Goal: Transaction & Acquisition: Purchase product/service

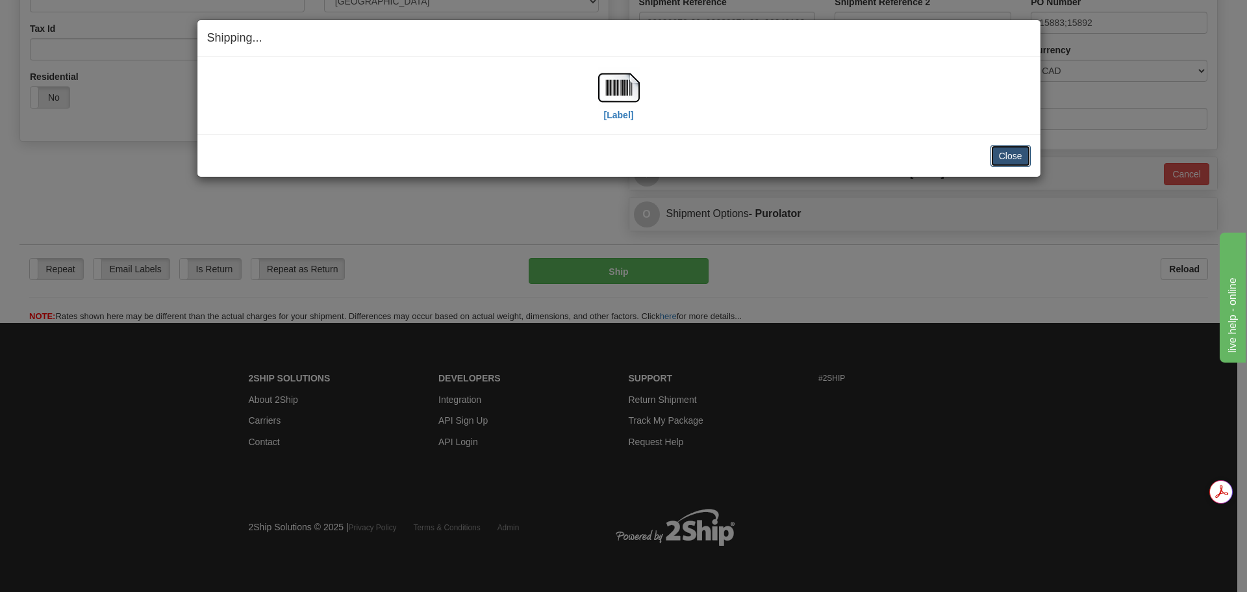
scroll to position [409, 0]
click at [1017, 149] on button "Close" at bounding box center [1011, 156] width 40 height 22
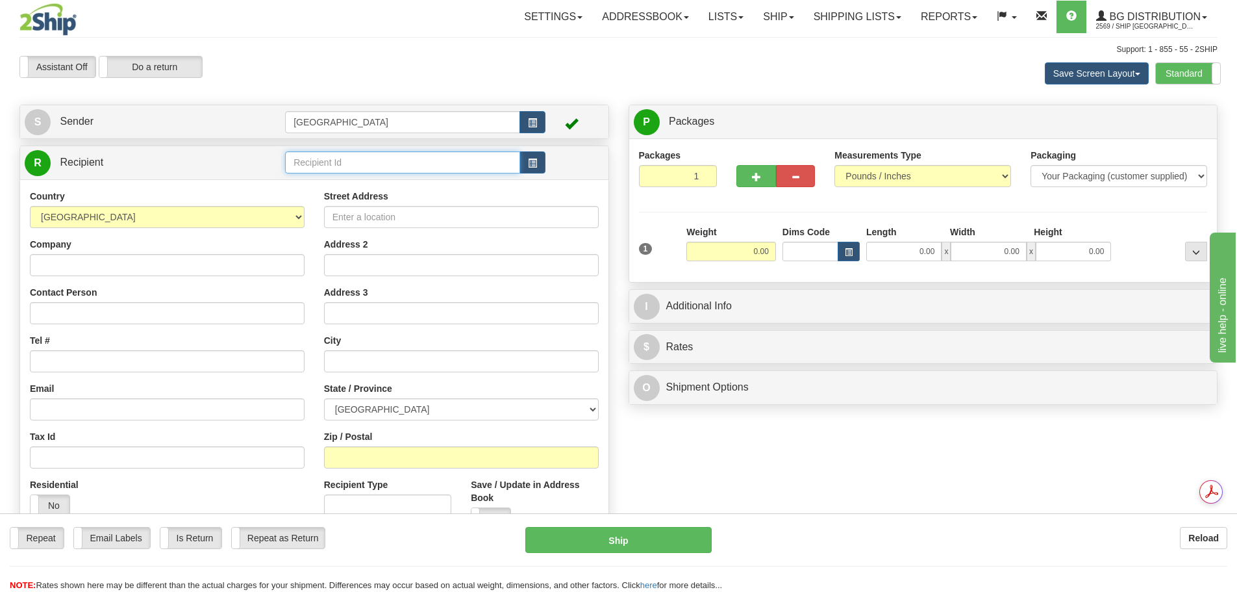
click at [329, 158] on input "text" at bounding box center [402, 162] width 235 height 22
click at [347, 179] on div "52000" at bounding box center [400, 182] width 223 height 14
type input "52000"
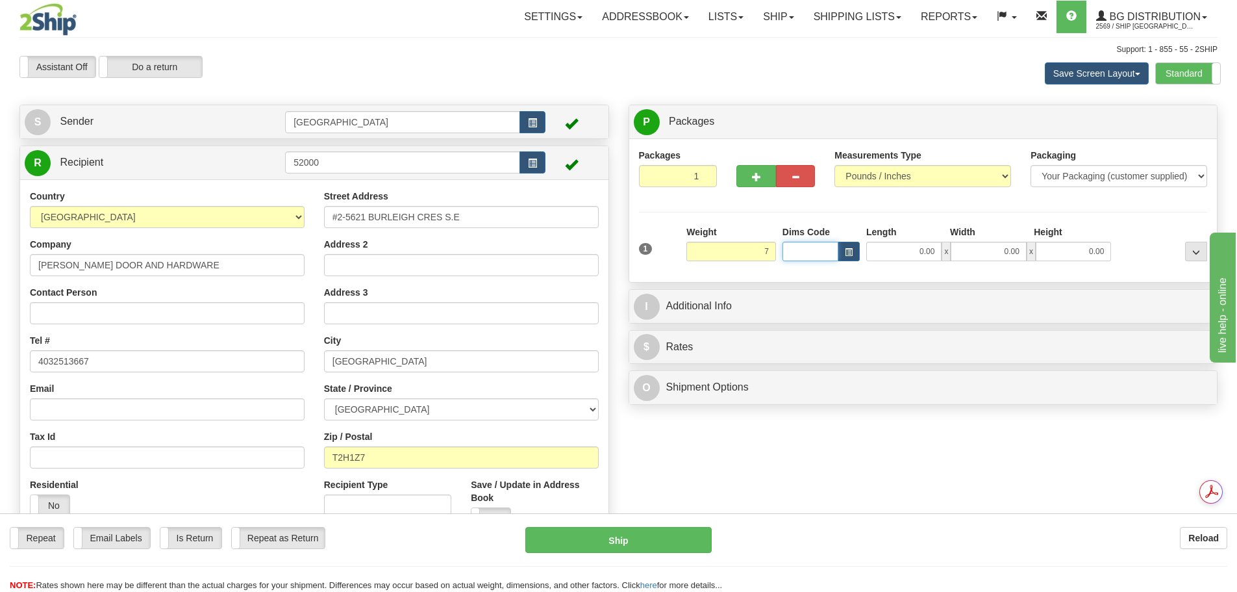
type input "7.00"
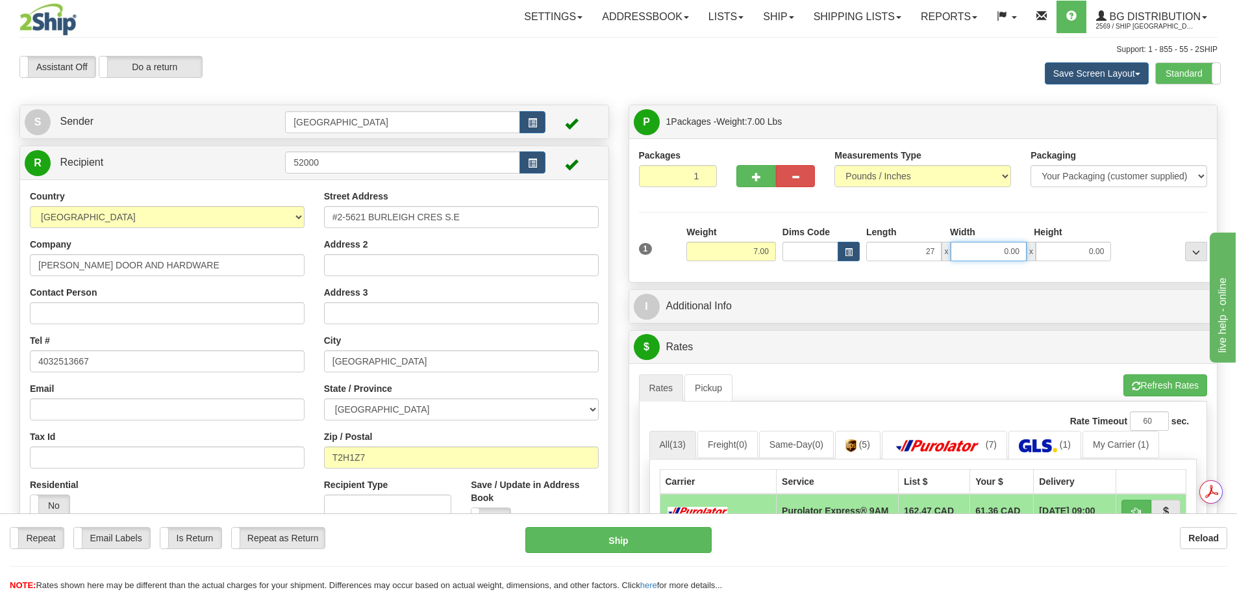
type input "27.00"
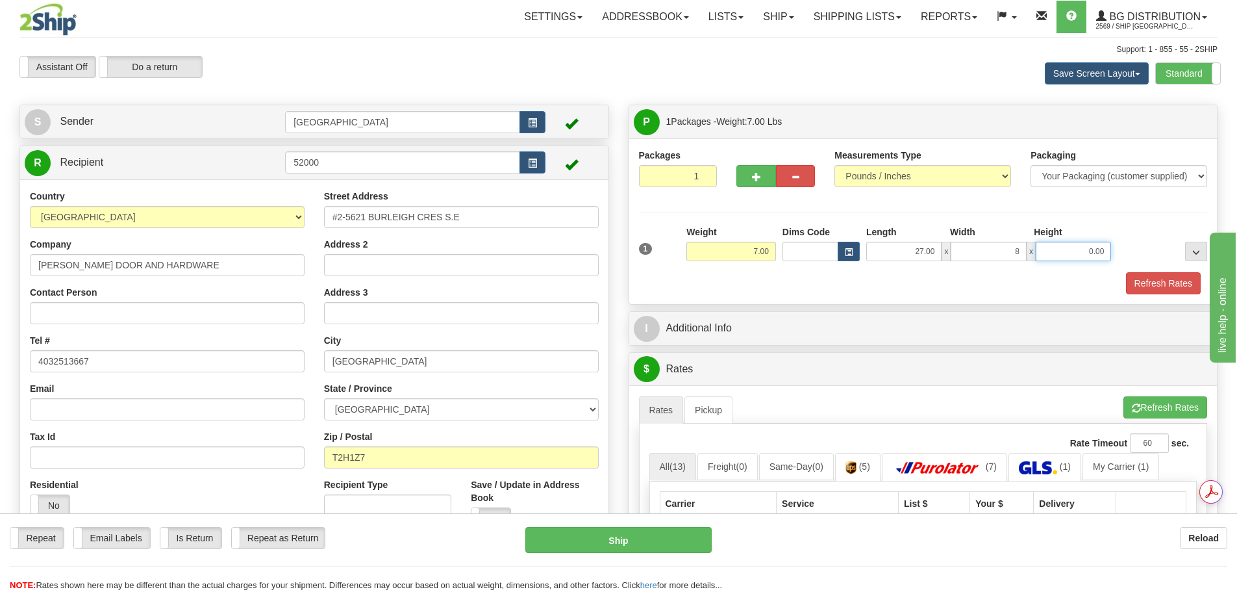
type input "8.00"
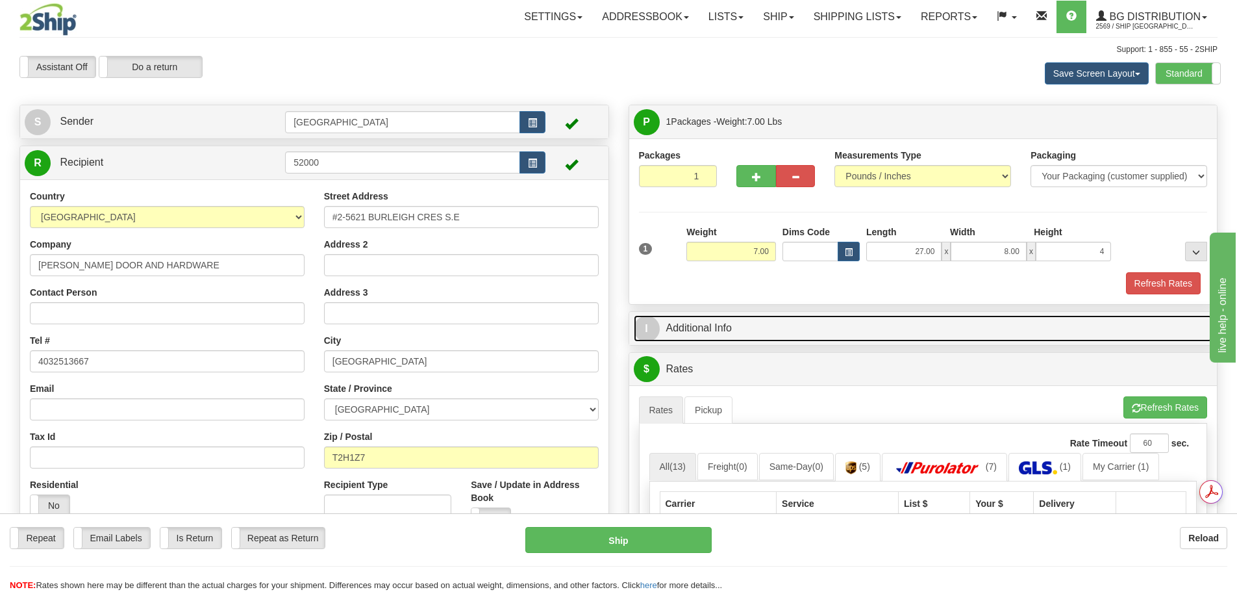
type input "4.00"
click at [852, 331] on link "I Additional Info" at bounding box center [923, 328] width 579 height 27
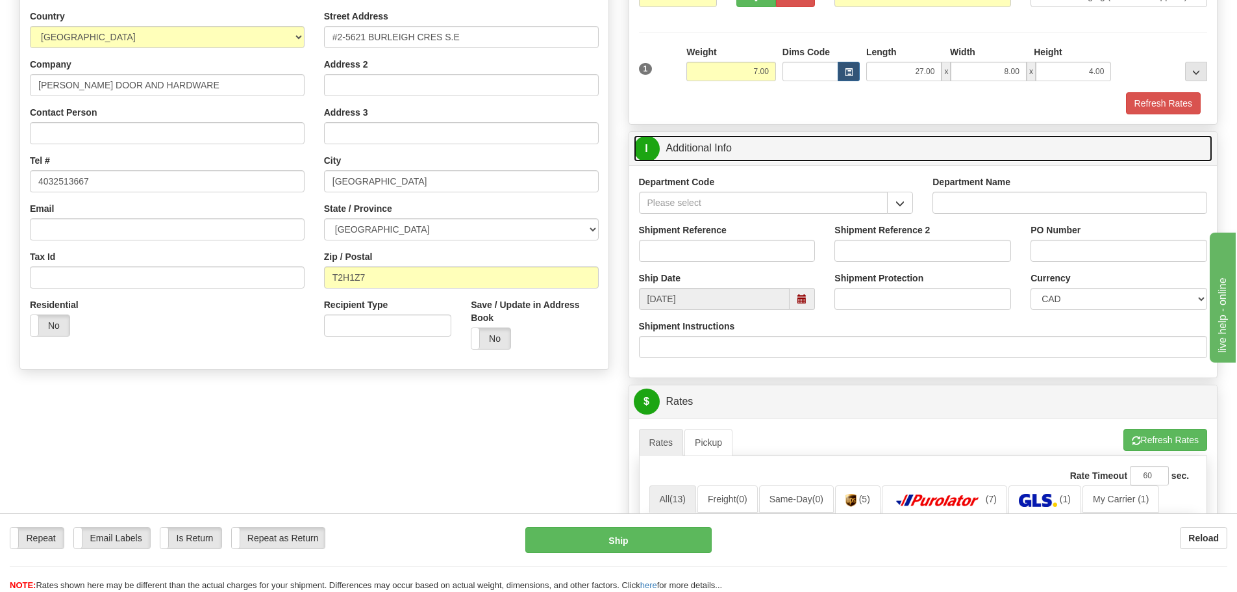
scroll to position [195, 0]
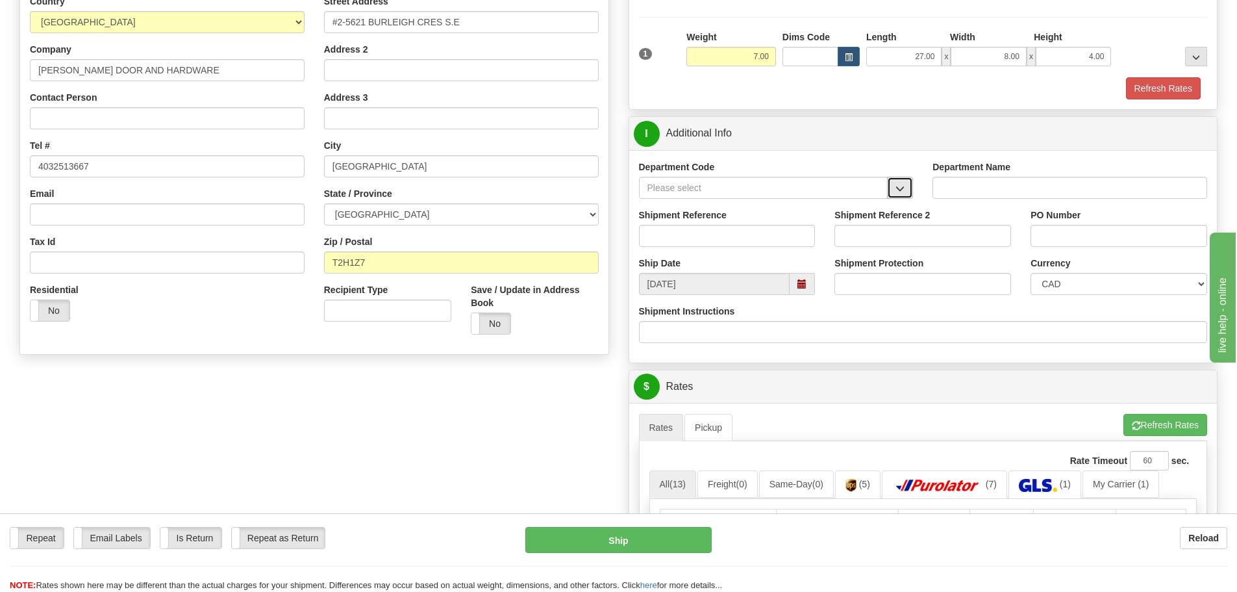
click at [899, 188] on span "button" at bounding box center [900, 188] width 9 height 8
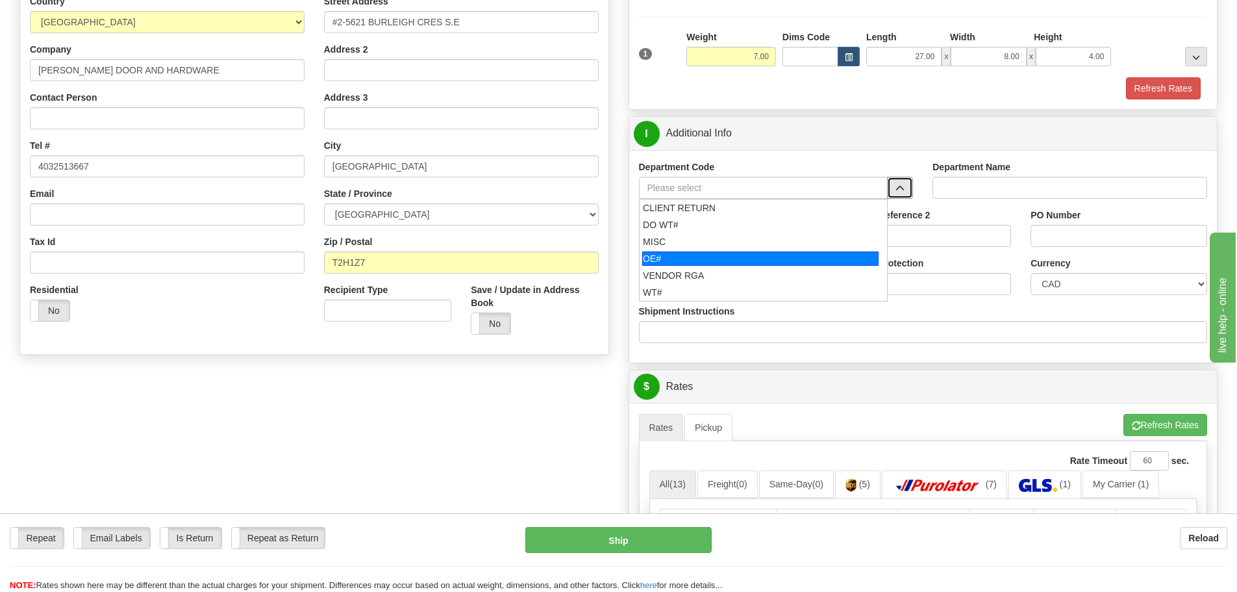
click at [749, 258] on div "OE#" at bounding box center [760, 258] width 236 height 14
type input "OE#"
type input "ORDERS"
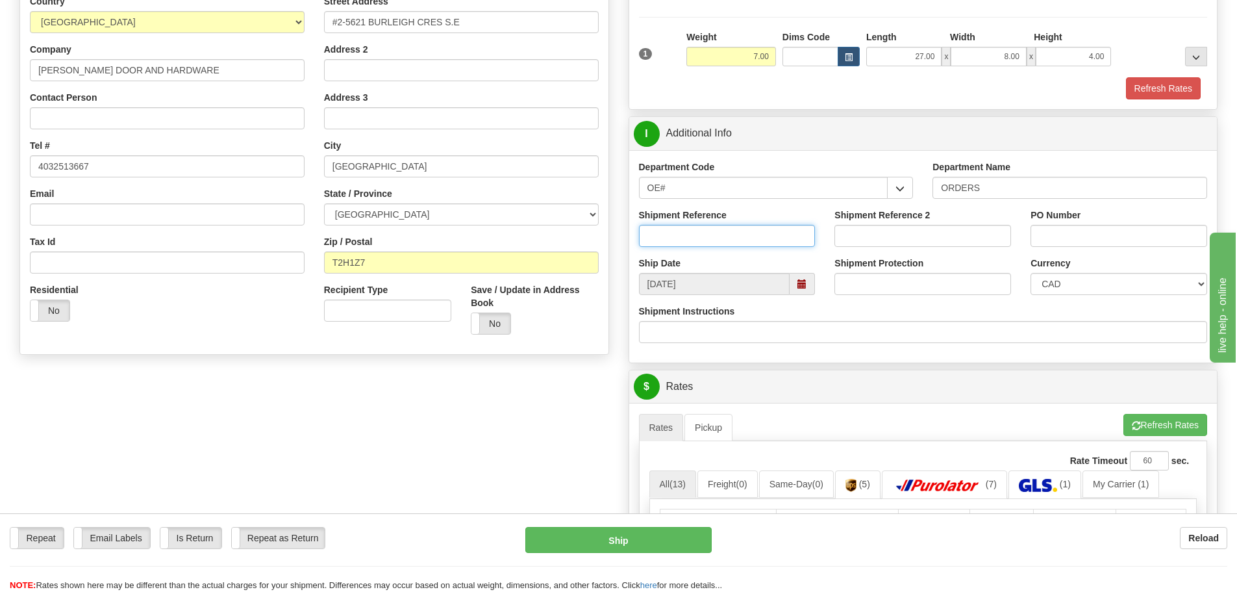
click at [676, 230] on input "Shipment Reference" at bounding box center [727, 236] width 177 height 22
type input "90040970-00"
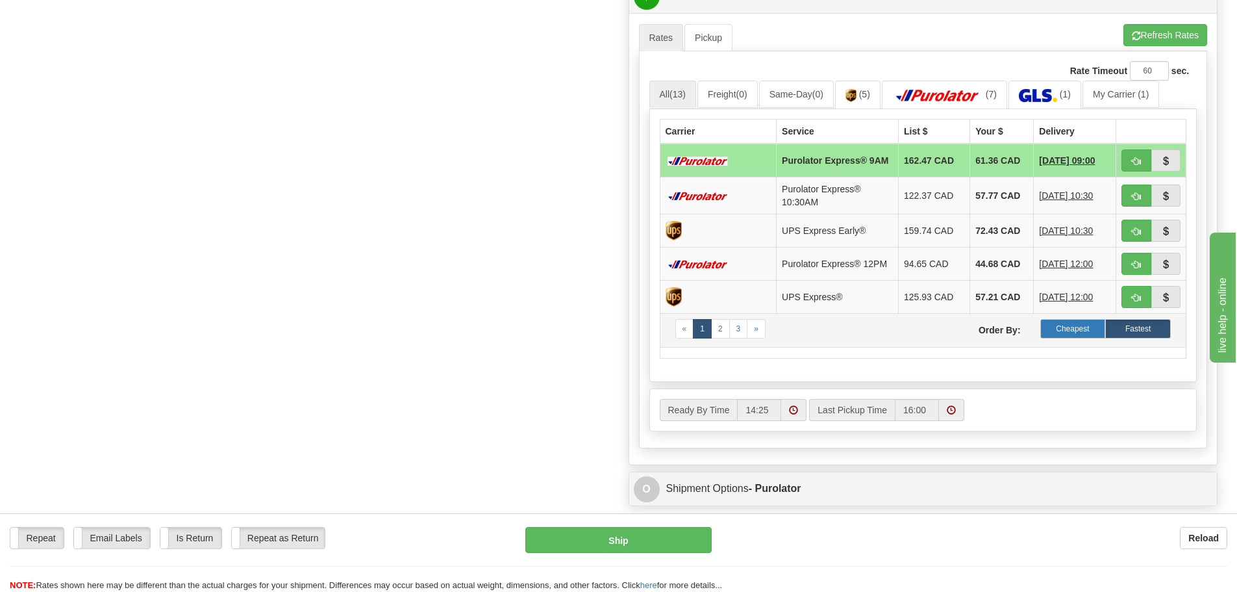
scroll to position [0, 0]
type input "15838"
click at [1082, 333] on label "Cheapest" at bounding box center [1074, 328] width 66 height 19
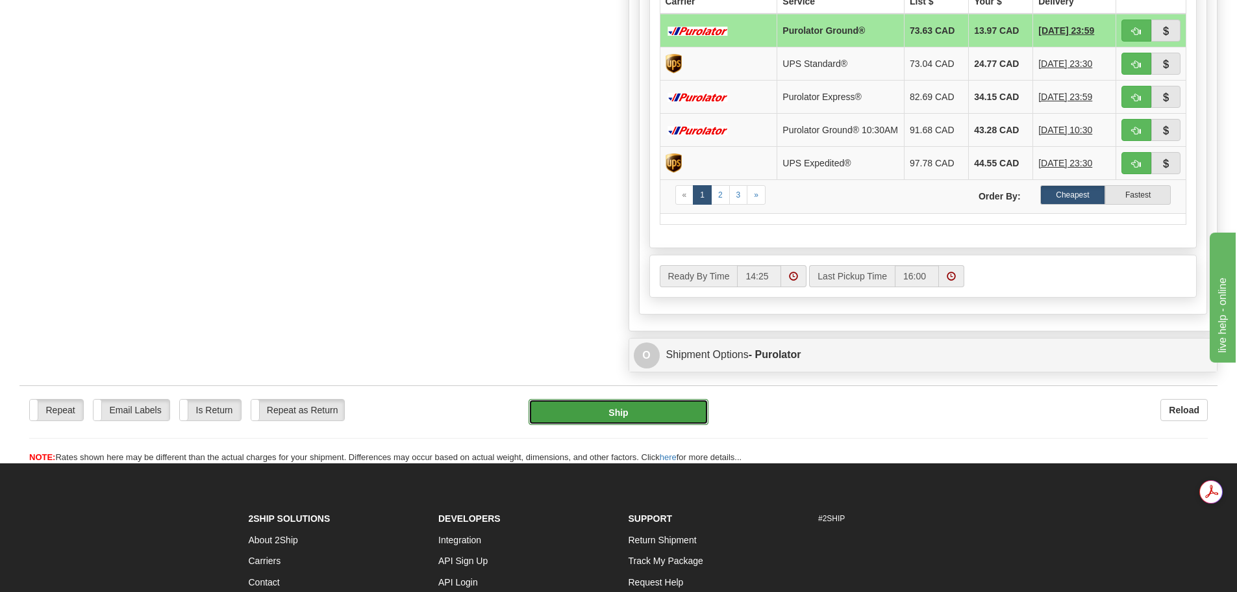
click at [631, 412] on button "Ship" at bounding box center [619, 412] width 180 height 26
type input "260"
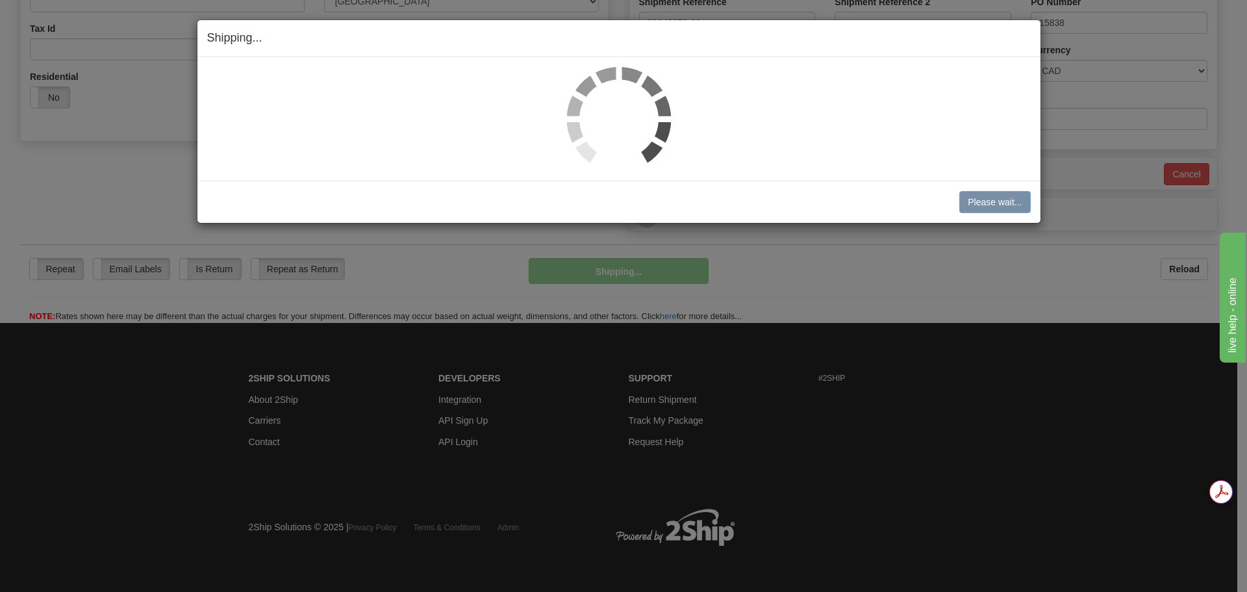
scroll to position [409, 0]
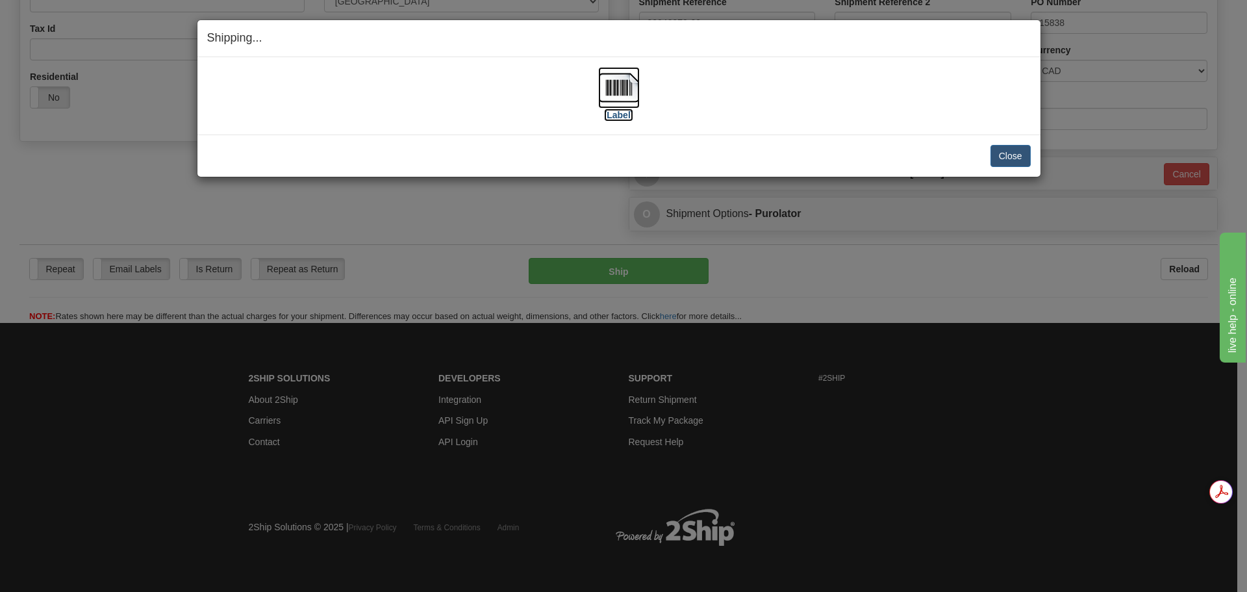
click at [611, 80] on img at bounding box center [619, 88] width 42 height 42
